Goal: Task Accomplishment & Management: Manage account settings

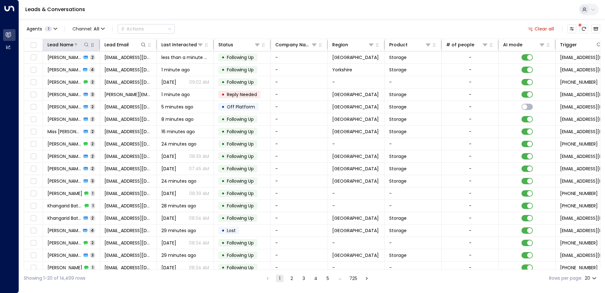
click at [88, 46] on icon at bounding box center [86, 44] width 5 height 5
type input "********"
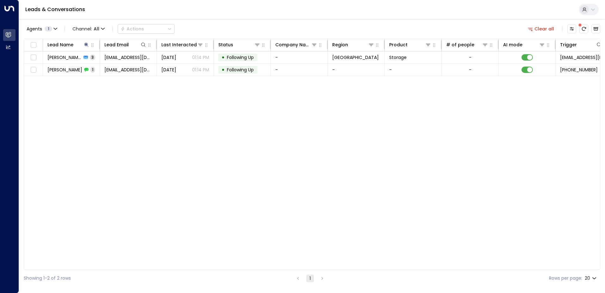
click at [220, 14] on div "Leads & Conversations" at bounding box center [312, 9] width 586 height 19
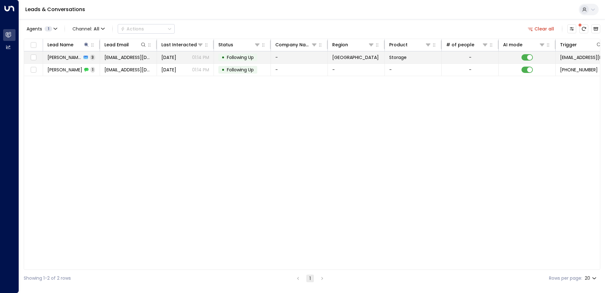
click at [69, 60] on span "[PERSON_NAME]" at bounding box center [64, 57] width 34 height 6
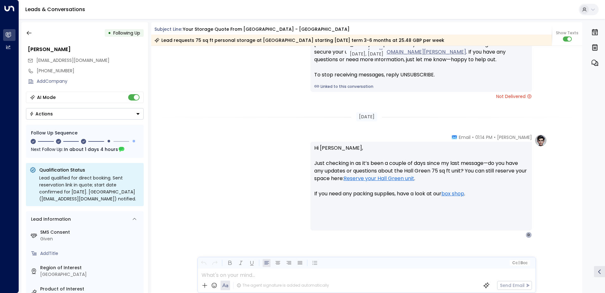
scroll to position [805, 0]
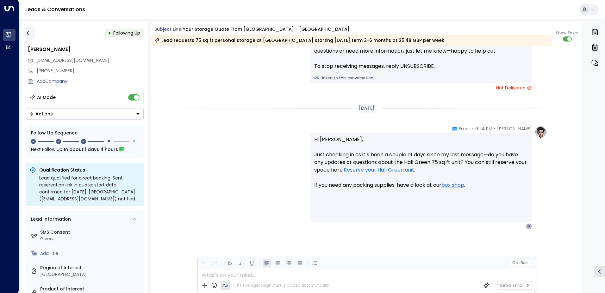
click at [28, 34] on icon "button" at bounding box center [29, 33] width 6 height 6
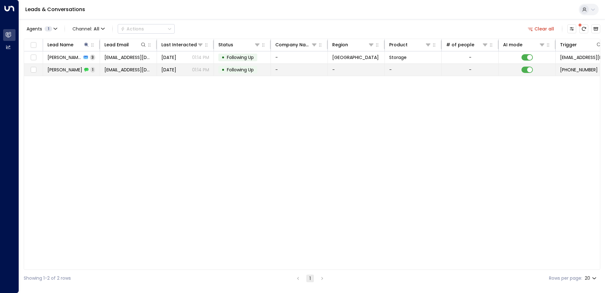
click at [59, 67] on span "[PERSON_NAME]" at bounding box center [64, 69] width 35 height 6
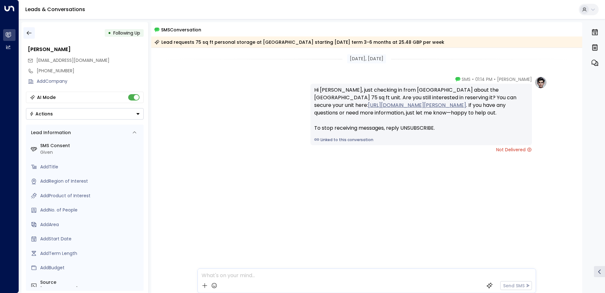
click at [31, 31] on icon "button" at bounding box center [29, 33] width 6 height 6
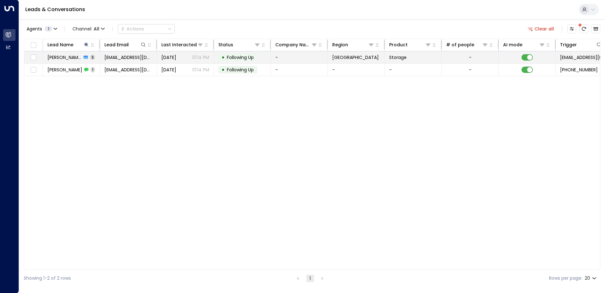
click at [53, 57] on span "[PERSON_NAME]" at bounding box center [64, 57] width 34 height 6
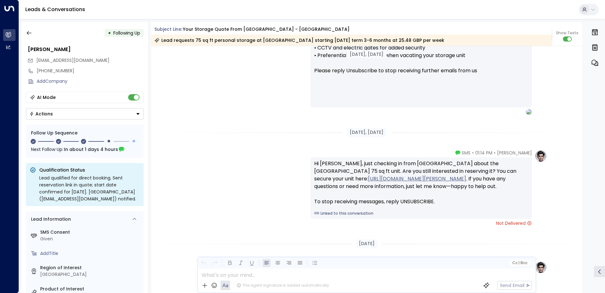
scroll to position [669, 0]
click at [31, 31] on icon "button" at bounding box center [29, 33] width 6 height 6
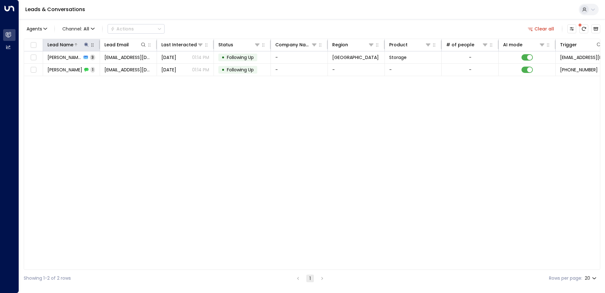
click at [86, 41] on div "Lead Name" at bounding box center [68, 45] width 42 height 8
click at [84, 47] on button at bounding box center [86, 44] width 6 height 6
click at [126, 67] on icon "button" at bounding box center [125, 67] width 5 height 5
click at [116, 67] on input "text" at bounding box center [86, 68] width 87 height 12
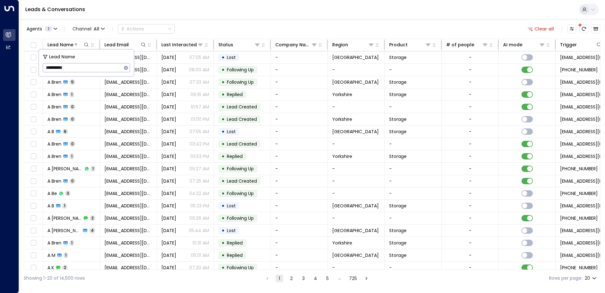
type input "**********"
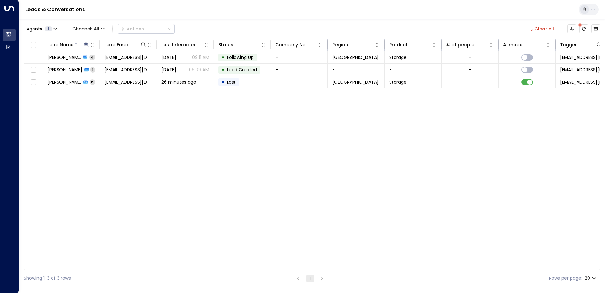
click at [227, 22] on div "Agents 1 Channel: All Actions Clear all Lead Name Lead Email Last Interacted St…" at bounding box center [312, 152] width 577 height 267
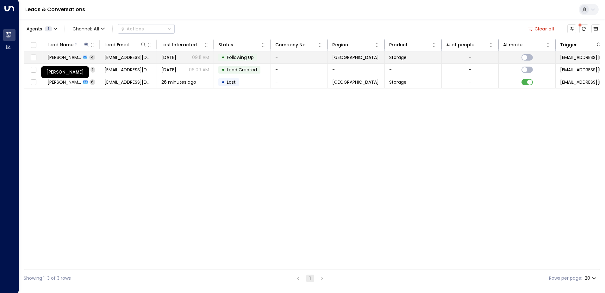
click at [73, 59] on span "[PERSON_NAME]" at bounding box center [64, 57] width 34 height 6
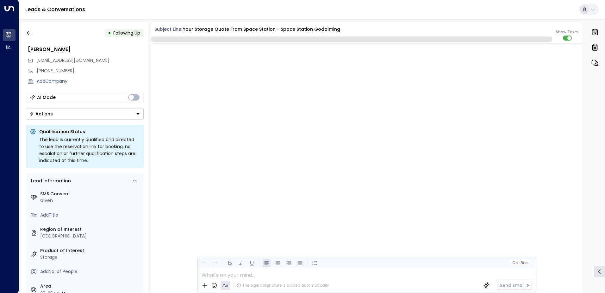
scroll to position [2120, 0]
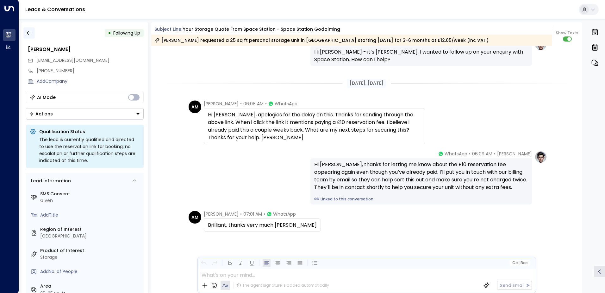
click at [31, 34] on icon "button" at bounding box center [29, 33] width 6 height 6
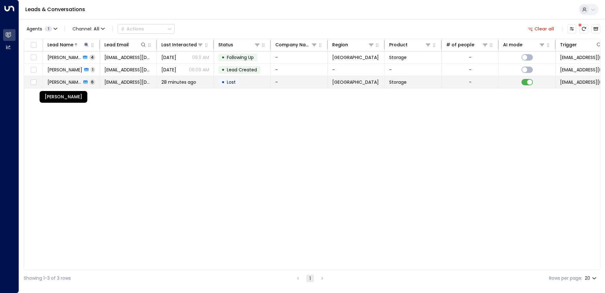
click at [66, 80] on span "[PERSON_NAME]" at bounding box center [64, 82] width 34 height 6
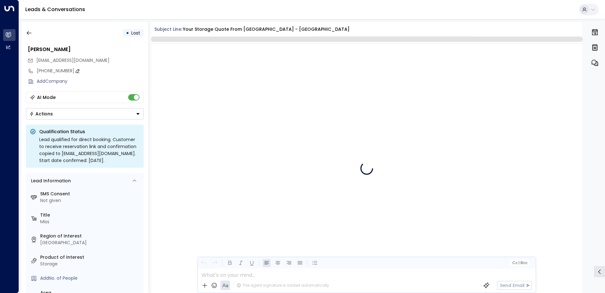
scroll to position [1429, 0]
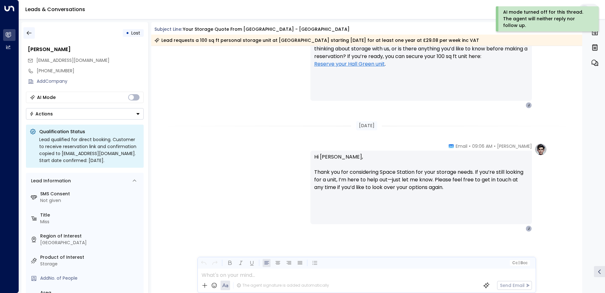
click at [25, 33] on button "button" at bounding box center [28, 32] width 11 height 11
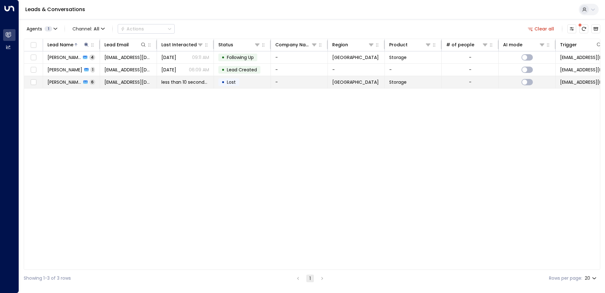
click at [59, 83] on span "[PERSON_NAME]" at bounding box center [64, 82] width 34 height 6
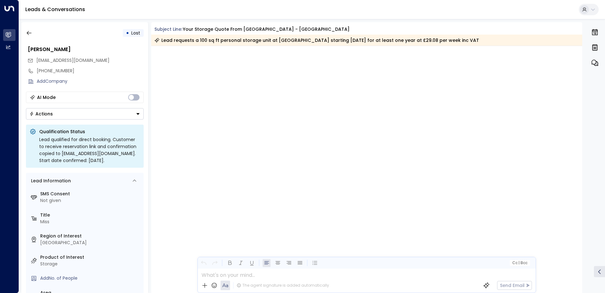
scroll to position [1431, 0]
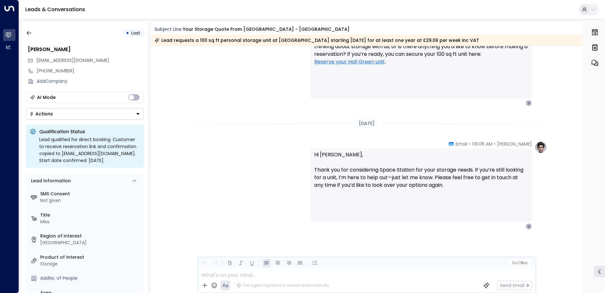
click at [49, 115] on div "Actions" at bounding box center [40, 114] width 23 height 6
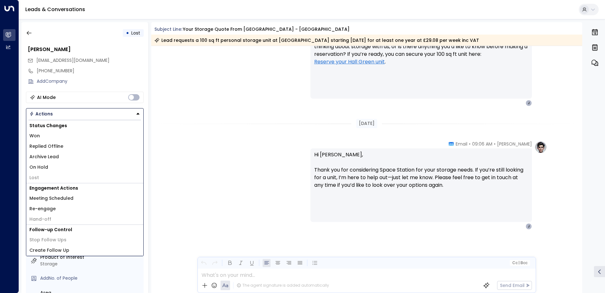
click at [47, 147] on span "Replied Offline" at bounding box center [46, 146] width 34 height 7
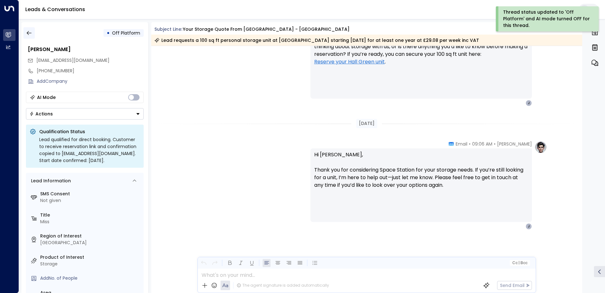
click at [28, 34] on icon "button" at bounding box center [29, 33] width 6 height 6
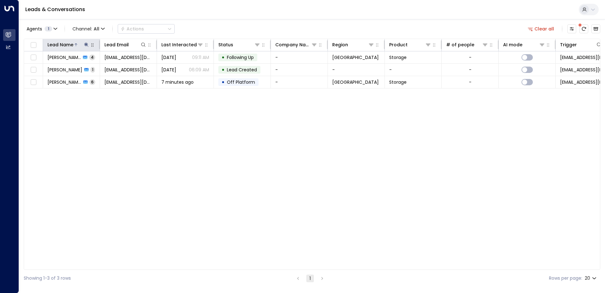
click at [82, 43] on div at bounding box center [81, 44] width 16 height 6
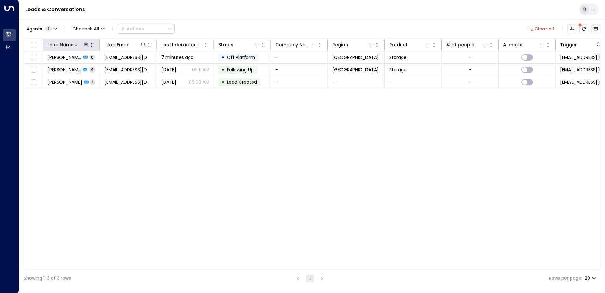
click at [86, 45] on icon at bounding box center [86, 44] width 4 height 4
type input "*"
type input "*****"
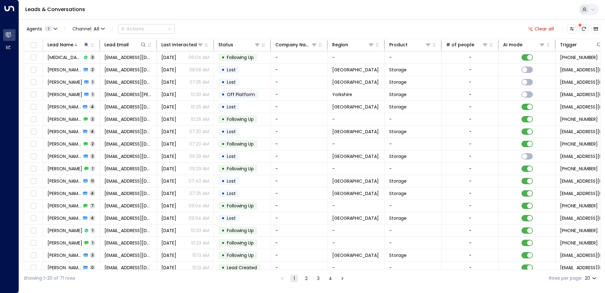
click at [239, 10] on div "Leads & Conversations" at bounding box center [312, 9] width 586 height 19
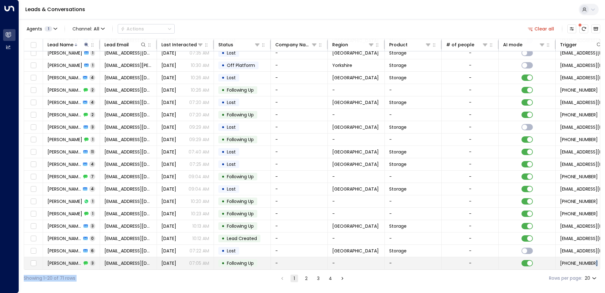
drag, startPoint x: 488, startPoint y: 269, endPoint x: 582, endPoint y: 257, distance: 95.2
click at [582, 257] on div "Agents 1 Channel: All Actions Clear all Lead Name Lead Email Last Interacted St…" at bounding box center [312, 152] width 577 height 267
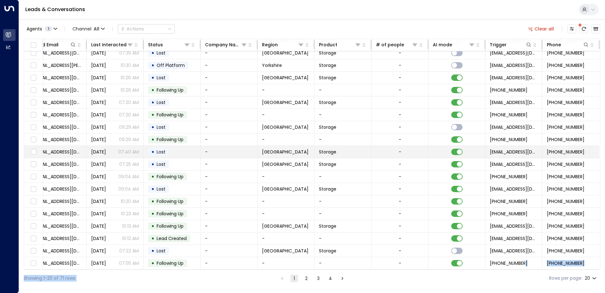
scroll to position [0, 72]
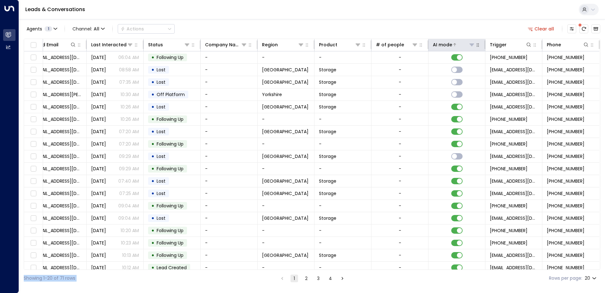
click at [471, 46] on icon at bounding box center [472, 44] width 5 height 5
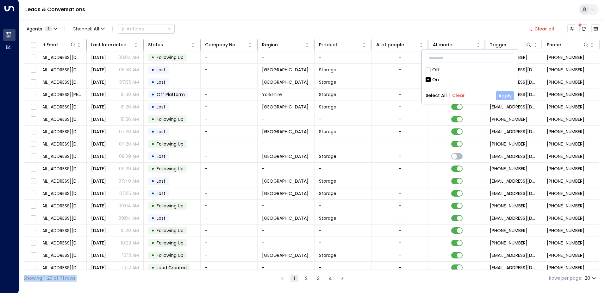
click at [504, 98] on button "Apply" at bounding box center [505, 95] width 18 height 9
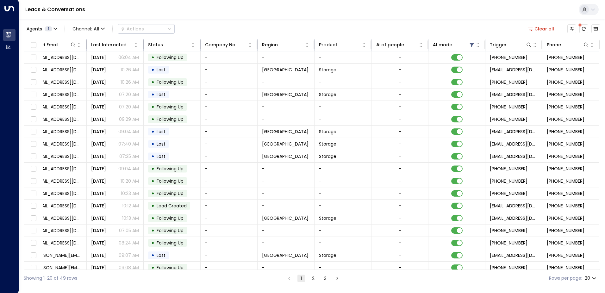
click at [500, 26] on div "Agents 1 Channel: All Actions Clear all" at bounding box center [312, 28] width 577 height 13
click at [299, 44] on icon at bounding box center [301, 44] width 5 height 5
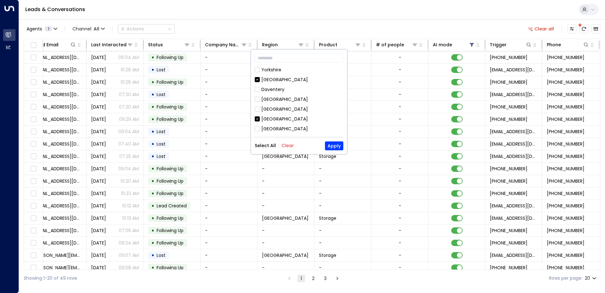
click at [283, 144] on button "Clear" at bounding box center [287, 145] width 13 height 5
click at [285, 119] on div "[GEOGRAPHIC_DATA]" at bounding box center [285, 119] width 47 height 7
click at [331, 150] on button "Apply" at bounding box center [334, 145] width 18 height 9
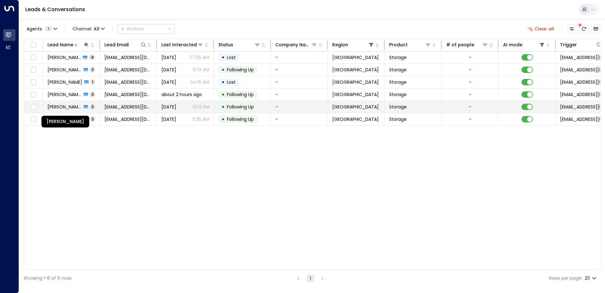
click at [68, 104] on span "[PERSON_NAME]" at bounding box center [64, 107] width 34 height 6
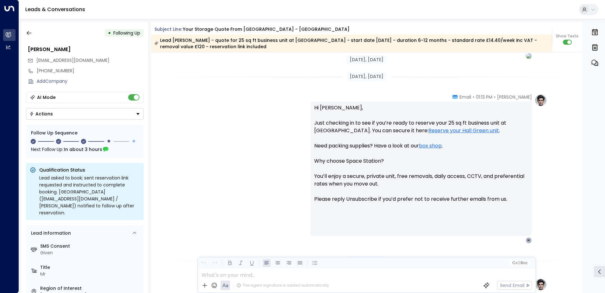
scroll to position [481, 0]
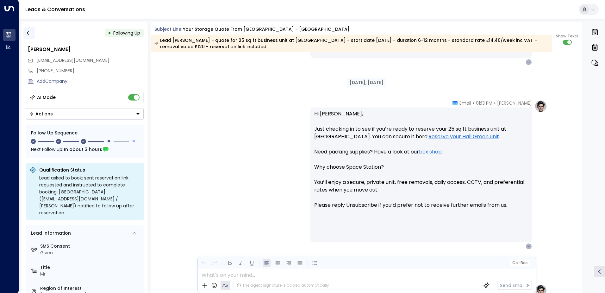
click at [28, 33] on icon "button" at bounding box center [29, 33] width 5 height 4
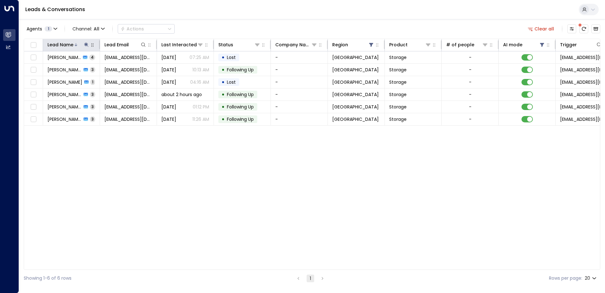
click at [88, 46] on icon at bounding box center [86, 44] width 5 height 5
click at [126, 68] on icon "button" at bounding box center [125, 67] width 5 height 5
click at [121, 68] on input "text" at bounding box center [86, 68] width 87 height 12
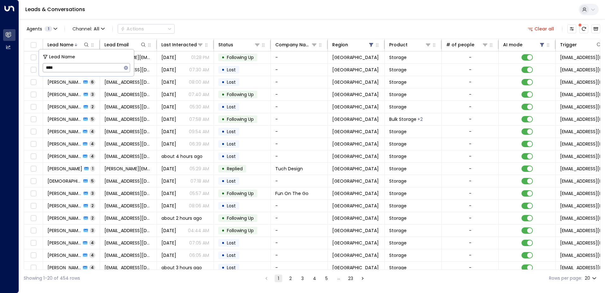
type input "****"
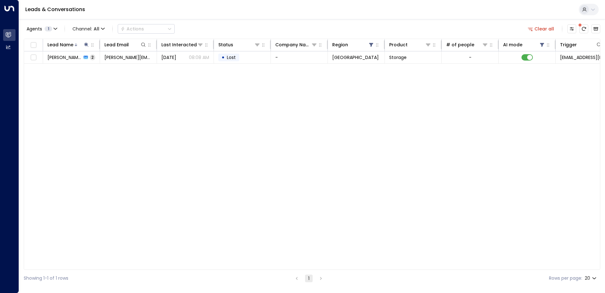
click at [206, 24] on div "Agents 1 Channel: All Actions Clear all" at bounding box center [312, 28] width 577 height 13
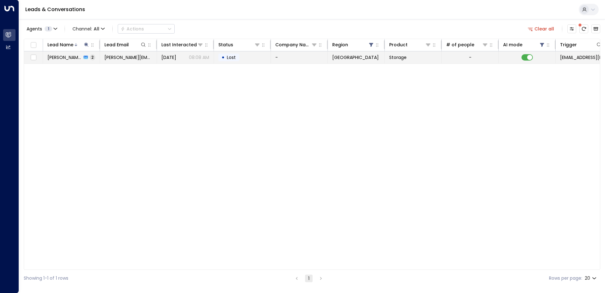
click at [61, 57] on span "[PERSON_NAME]" at bounding box center [64, 57] width 34 height 6
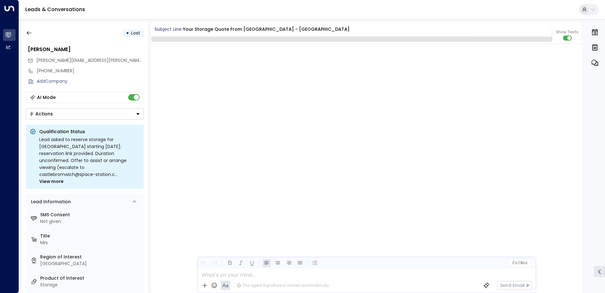
scroll to position [606, 0]
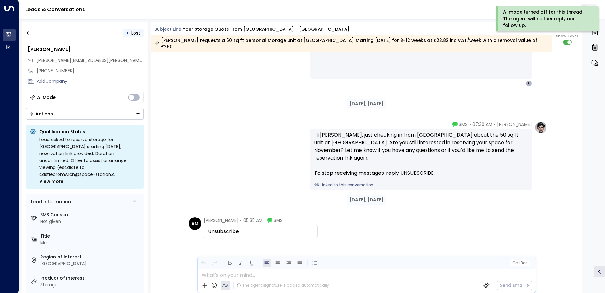
click at [134, 114] on button "Actions" at bounding box center [85, 113] width 118 height 11
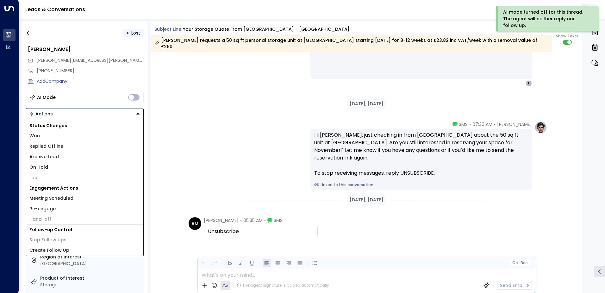
click at [45, 177] on li "Lost" at bounding box center [84, 177] width 117 height 10
click at [190, 152] on div "[PERSON_NAME] • 07:30 AM • SMS Hi [PERSON_NAME], just checking in from [GEOGRAP…" at bounding box center [367, 155] width 361 height 69
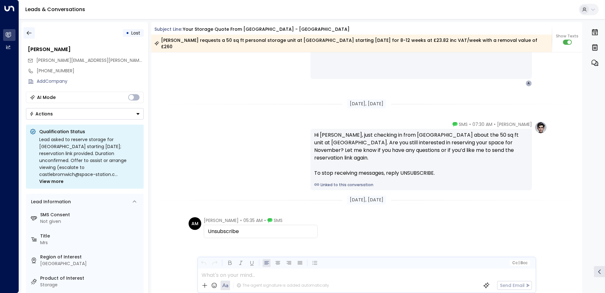
click at [24, 31] on button "button" at bounding box center [28, 32] width 11 height 11
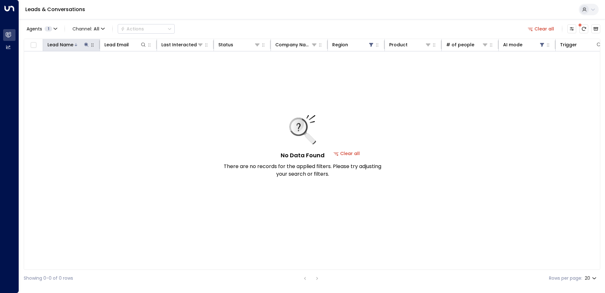
click at [85, 47] on icon at bounding box center [86, 44] width 5 height 5
click at [126, 66] on icon "button" at bounding box center [126, 68] width 4 height 4
click at [108, 66] on input "text" at bounding box center [86, 68] width 87 height 12
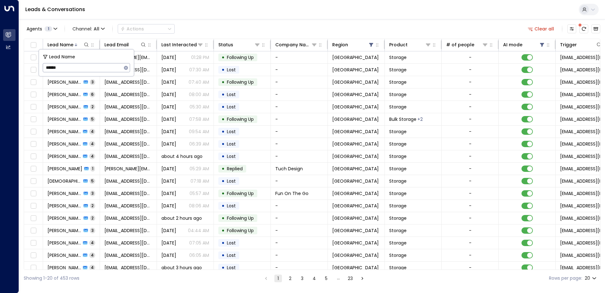
type input "******"
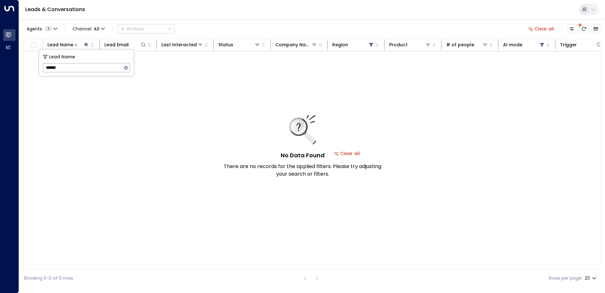
click at [234, 20] on div "Agents 1 Channel: All Actions Clear all Lead Name Lead Email Last Interacted St…" at bounding box center [312, 152] width 577 height 267
